Goal: Task Accomplishment & Management: Manage account settings

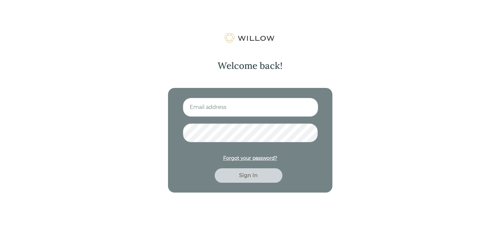
click at [219, 109] on input at bounding box center [250, 107] width 135 height 19
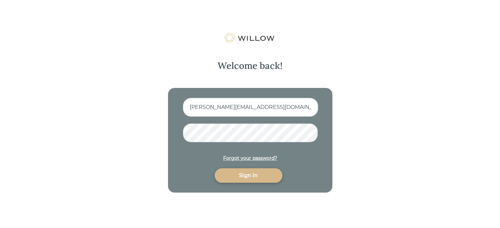
click at [214, 169] on button "Sign in" at bounding box center [248, 176] width 68 height 14
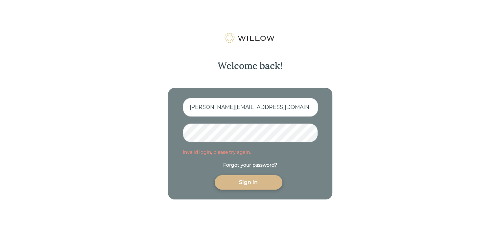
click at [160, 133] on div "Welcome back! [PERSON_NAME][EMAIL_ADDRESS][DOMAIN_NAME] Invalid login, please t…" at bounding box center [250, 147] width 500 height 228
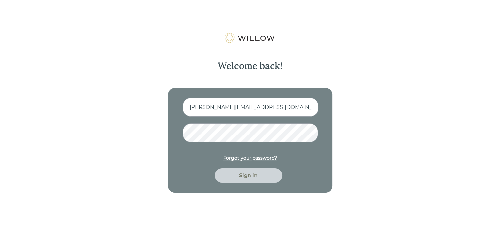
click at [193, 108] on input "[PERSON_NAME][EMAIL_ADDRESS][DOMAIN_NAME]" at bounding box center [250, 107] width 135 height 19
type input "[PERSON_NAME][EMAIL_ADDRESS][DOMAIN_NAME]"
click at [214, 169] on button "Sign in" at bounding box center [248, 176] width 68 height 14
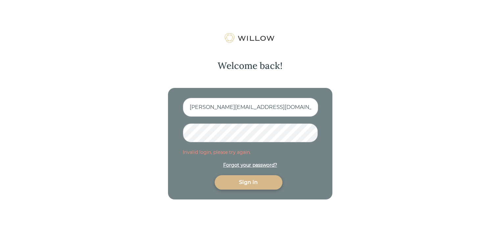
click at [242, 164] on div "Forgot your password?" at bounding box center [250, 165] width 54 height 7
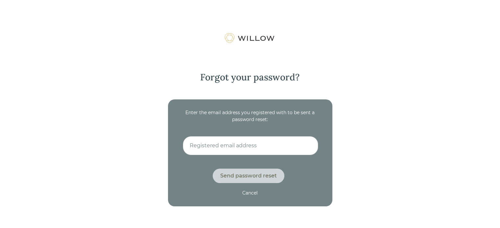
click at [248, 147] on input at bounding box center [250, 145] width 135 height 19
type input "[PERSON_NAME][EMAIL_ADDRESS][DOMAIN_NAME]"
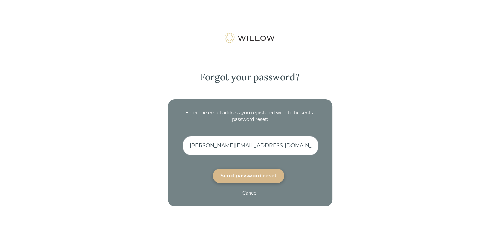
click at [245, 175] on div "Send password reset" at bounding box center [248, 176] width 56 height 8
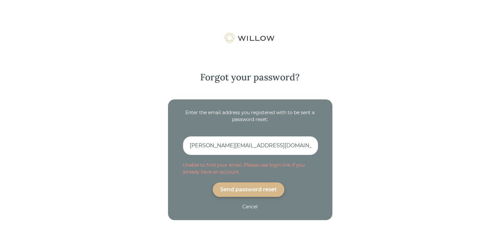
click at [252, 189] on div "Send password reset" at bounding box center [248, 190] width 56 height 8
